Goal: Information Seeking & Learning: Learn about a topic

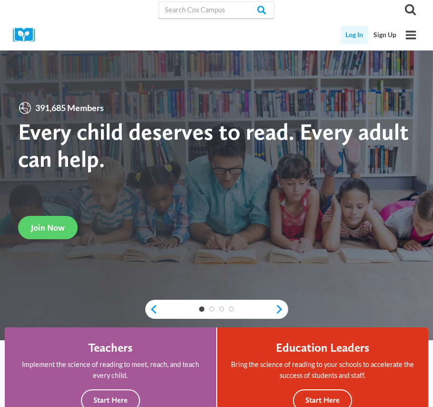
click at [348, 31] on link "Log In" at bounding box center [355, 35] width 28 height 18
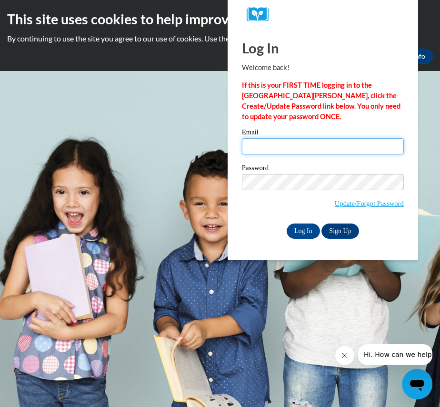
click at [292, 138] on input "Email" at bounding box center [323, 146] width 162 height 16
type input "janaetrotter4@gmail.com"
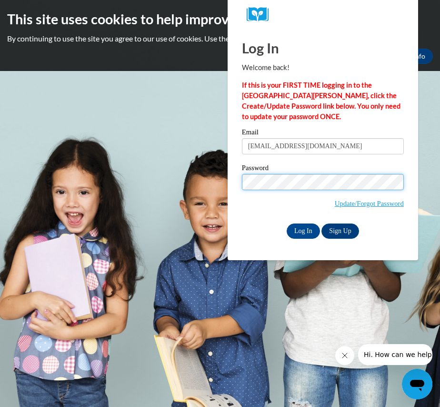
click at [287, 223] on input "Log In" at bounding box center [303, 230] width 33 height 15
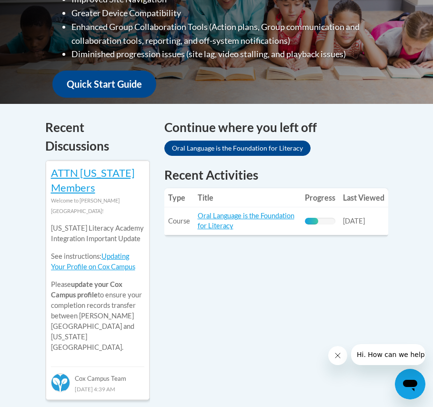
scroll to position [329, 0]
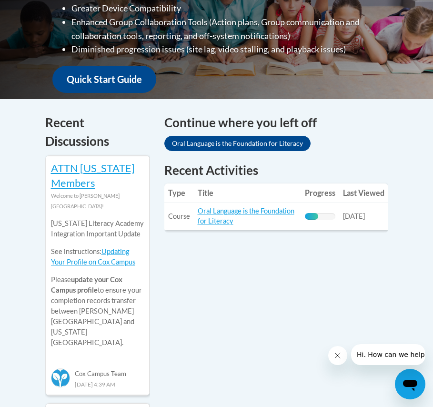
click at [337, 354] on icon "Close message from company" at bounding box center [337, 356] width 8 height 8
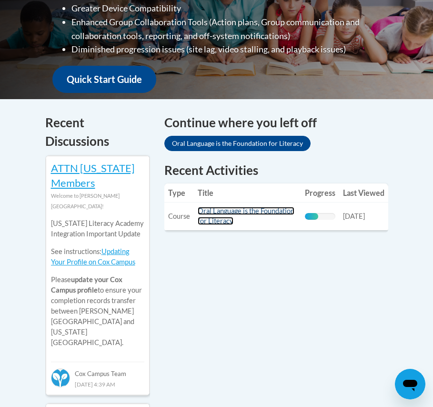
click at [245, 213] on link "Oral Language is the Foundation for Literacy" at bounding box center [246, 216] width 97 height 18
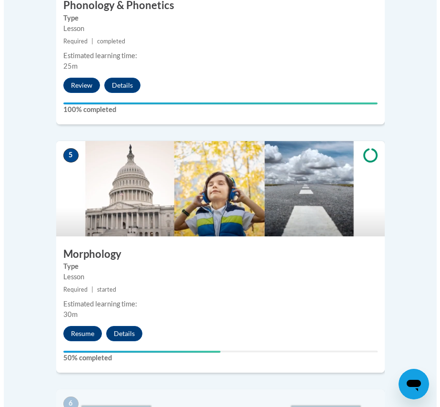
scroll to position [1244, 0]
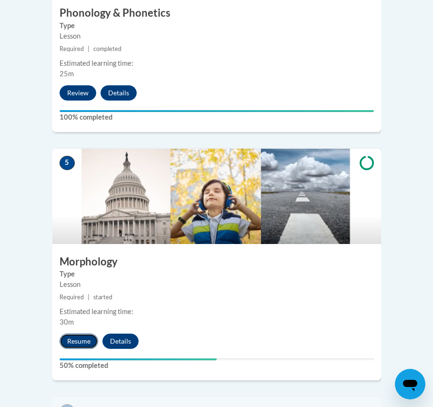
click at [74, 333] on button "Resume" at bounding box center [79, 340] width 39 height 15
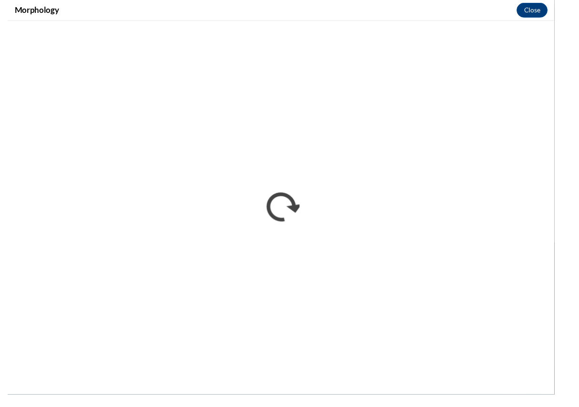
scroll to position [1157, 0]
click at [440, 9] on button "Close" at bounding box center [563, 10] width 32 height 15
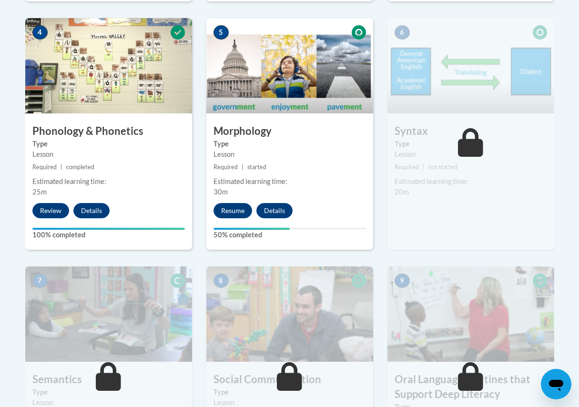
scroll to position [629, 0]
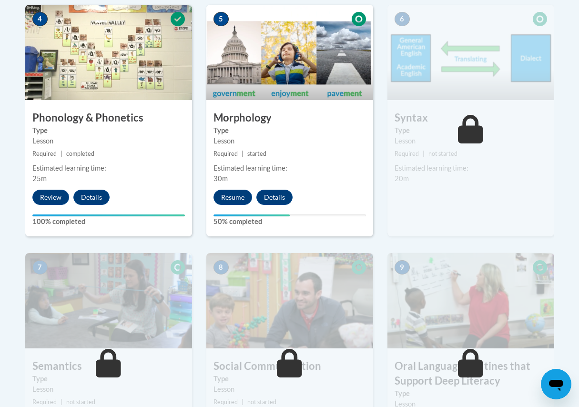
click at [440, 26] on img at bounding box center [470, 52] width 167 height 95
click at [381, 76] on div "6 Syntax Type Lesson Required | not started Estimated learning time: 20m Start …" at bounding box center [470, 129] width 181 height 248
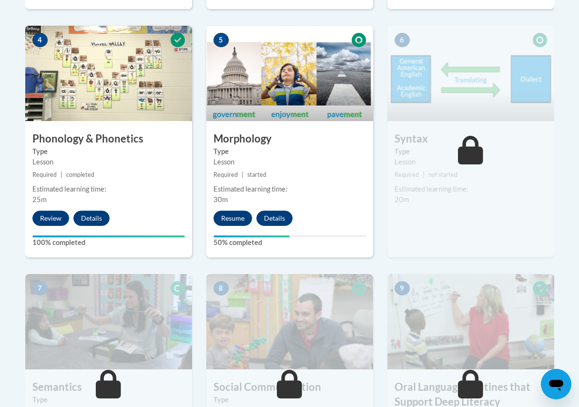
scroll to position [601, 0]
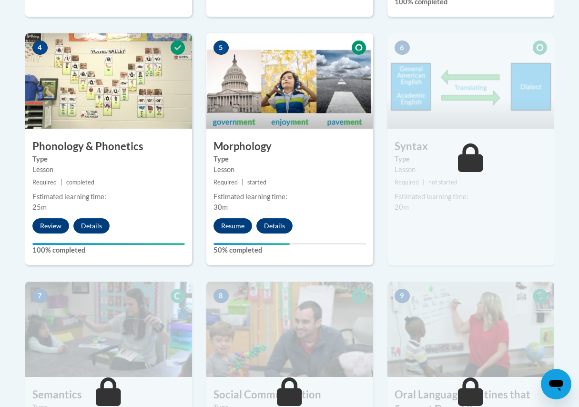
click at [440, 41] on img at bounding box center [470, 80] width 167 height 95
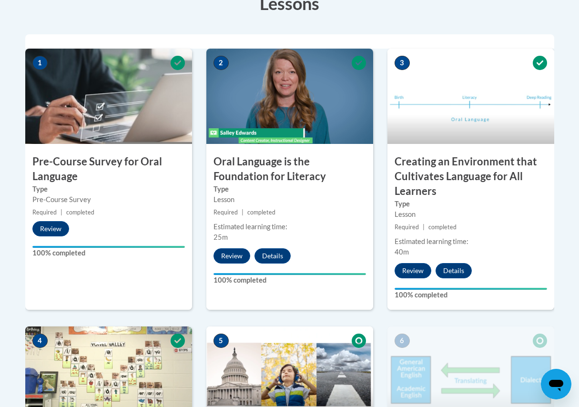
scroll to position [212, 0]
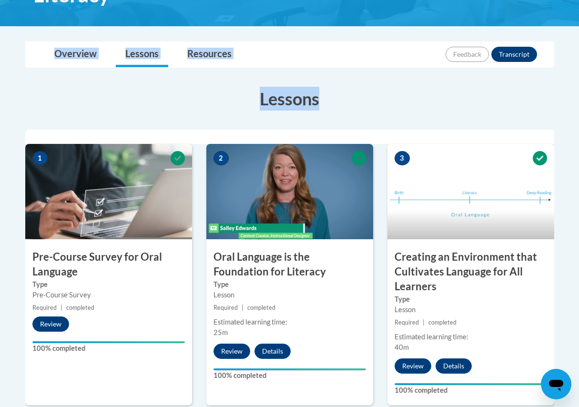
drag, startPoint x: 578, startPoint y: 88, endPoint x: 589, endPoint y: 1, distance: 86.9
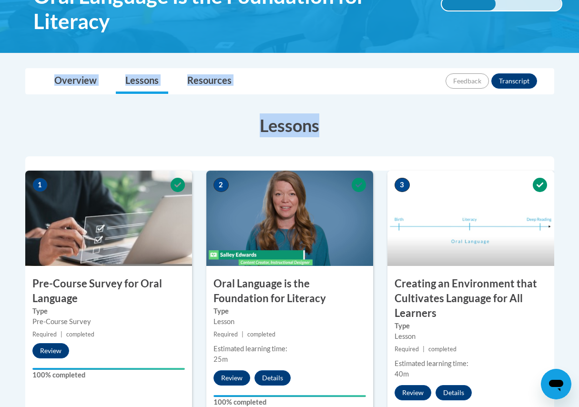
scroll to position [0, 0]
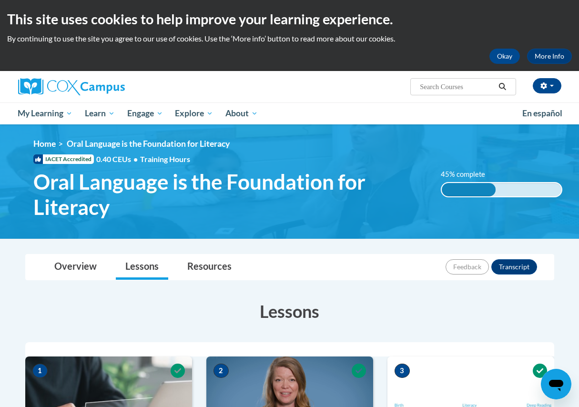
click at [346, 87] on div "Janae Trotter (America/New_York UTC-04:00) My Profile Inbox My Transcripts Log …" at bounding box center [383, 83] width 372 height 24
click at [173, 76] on div at bounding box center [104, 86] width 186 height 31
drag, startPoint x: 578, startPoint y: 32, endPoint x: 589, endPoint y: 89, distance: 57.2
click at [440, 89] on html "This site uses cookies to help improve your learning experience. By continuing …" at bounding box center [289, 203] width 579 height 407
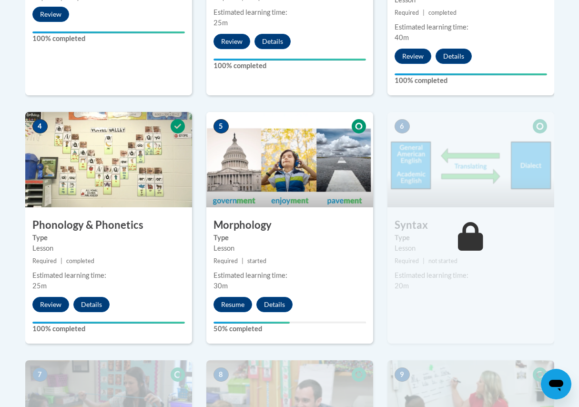
scroll to position [520, 0]
